Goal: Task Accomplishment & Management: Use online tool/utility

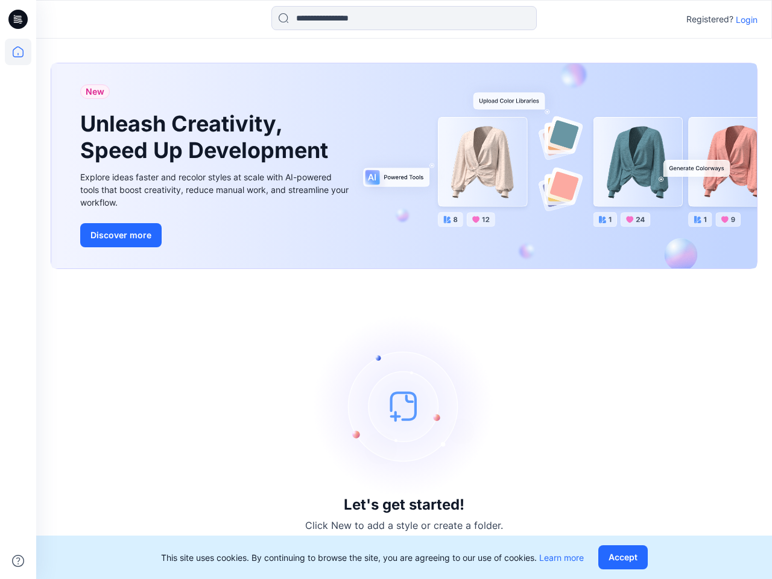
click at [386, 290] on div "Let's get started! Click New to add a style or create a folder." at bounding box center [404, 424] width 707 height 281
click at [19, 19] on icon at bounding box center [19, 19] width 5 height 1
click at [18, 52] on icon at bounding box center [18, 52] width 27 height 27
click at [18, 561] on icon at bounding box center [18, 561] width 12 height 12
click at [404, 18] on input at bounding box center [405, 18] width 266 height 24
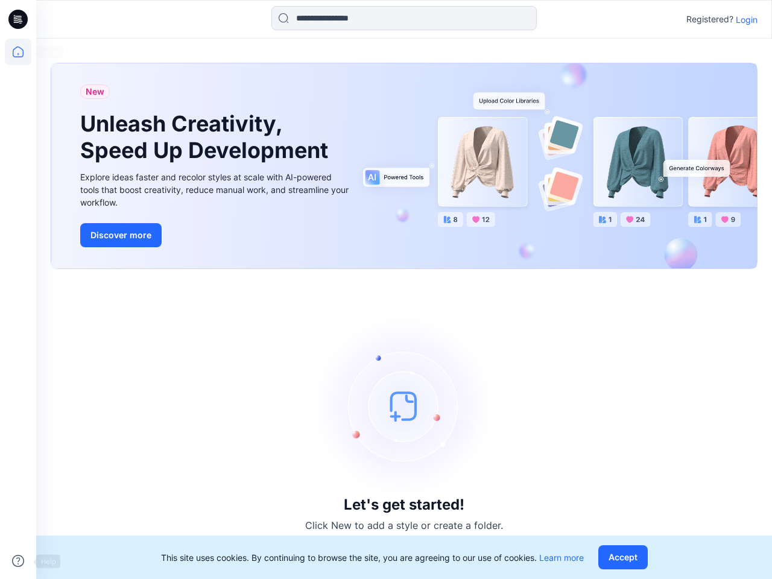
click at [747, 19] on p "Login" at bounding box center [747, 19] width 22 height 13
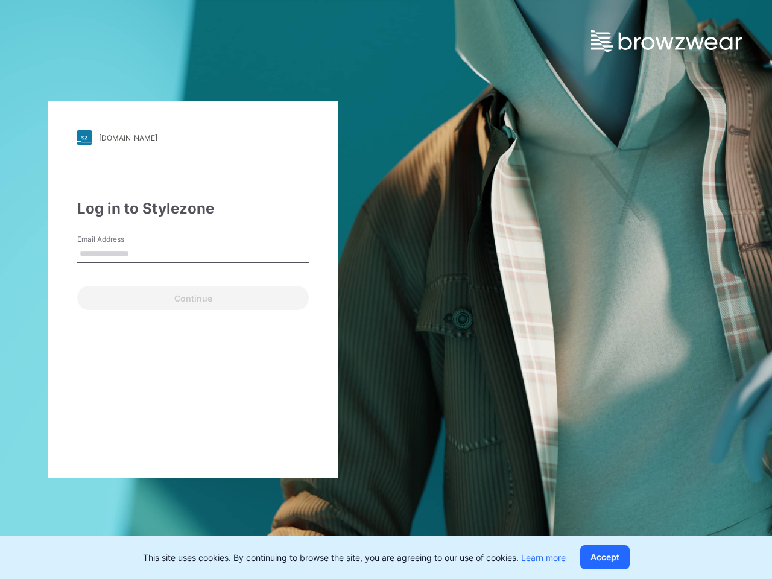
click at [626, 558] on button "Accept" at bounding box center [604, 557] width 49 height 24
